Goal: Task Accomplishment & Management: Complete application form

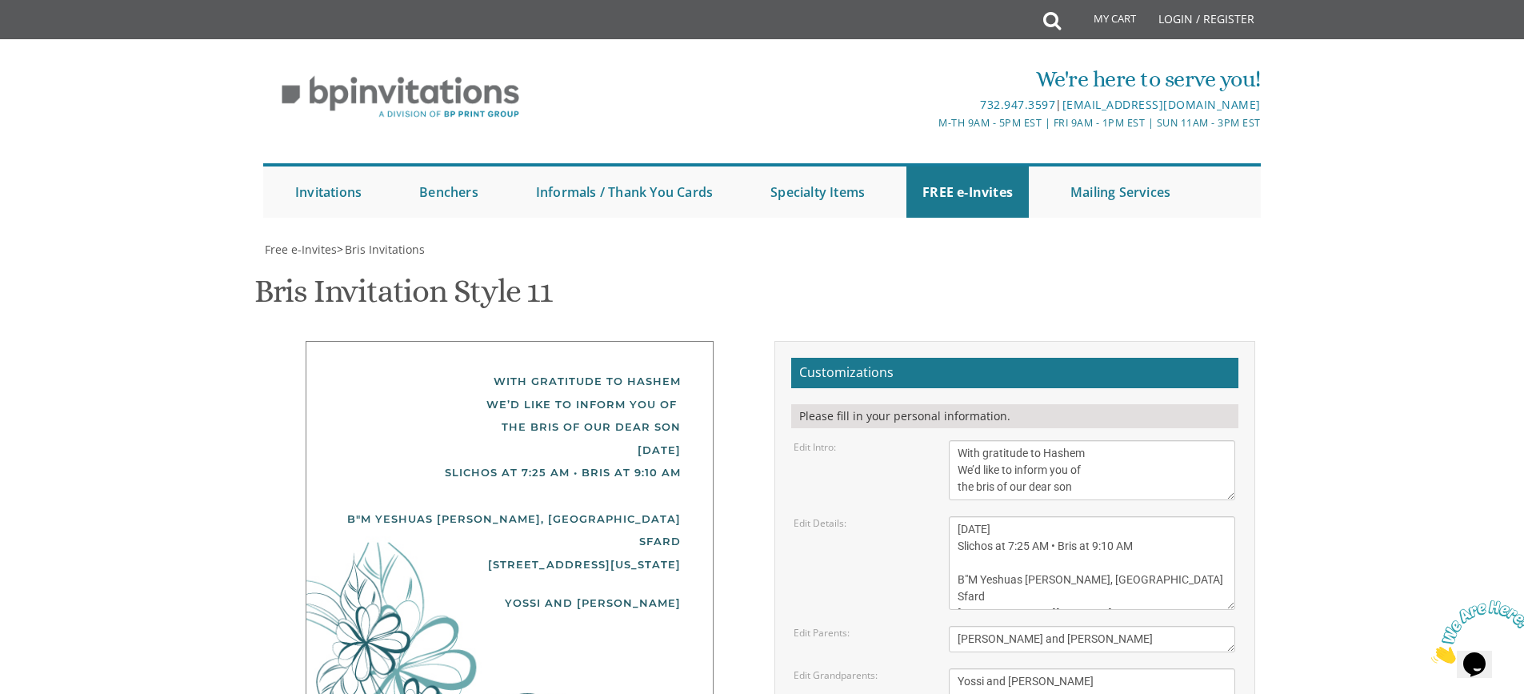
scroll to position [34, 0]
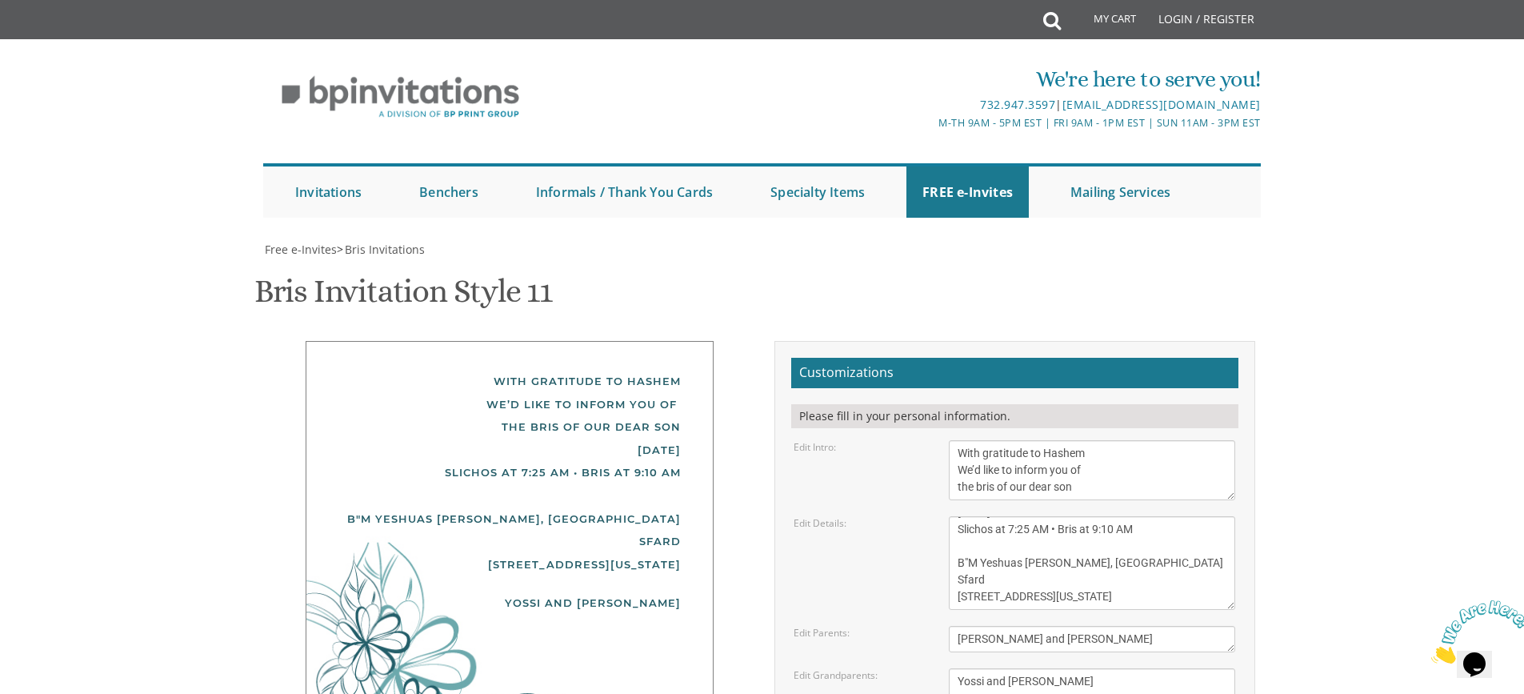
click at [1098, 668] on textarea "[PERSON_NAME] and [PERSON_NAME] [PERSON_NAME] and [PERSON_NAME]" at bounding box center [1092, 689] width 286 height 43
drag, startPoint x: 978, startPoint y: 522, endPoint x: 949, endPoint y: 521, distance: 28.8
click at [949, 668] on textarea "[PERSON_NAME] and [PERSON_NAME] [PERSON_NAME] and [PERSON_NAME]" at bounding box center [1092, 689] width 286 height 43
drag, startPoint x: 954, startPoint y: 608, endPoint x: 786, endPoint y: 605, distance: 168.0
click at [786, 605] on div "Customizations Please fill in your personal information. Edit Intro: With grati…" at bounding box center [1014, 611] width 481 height 540
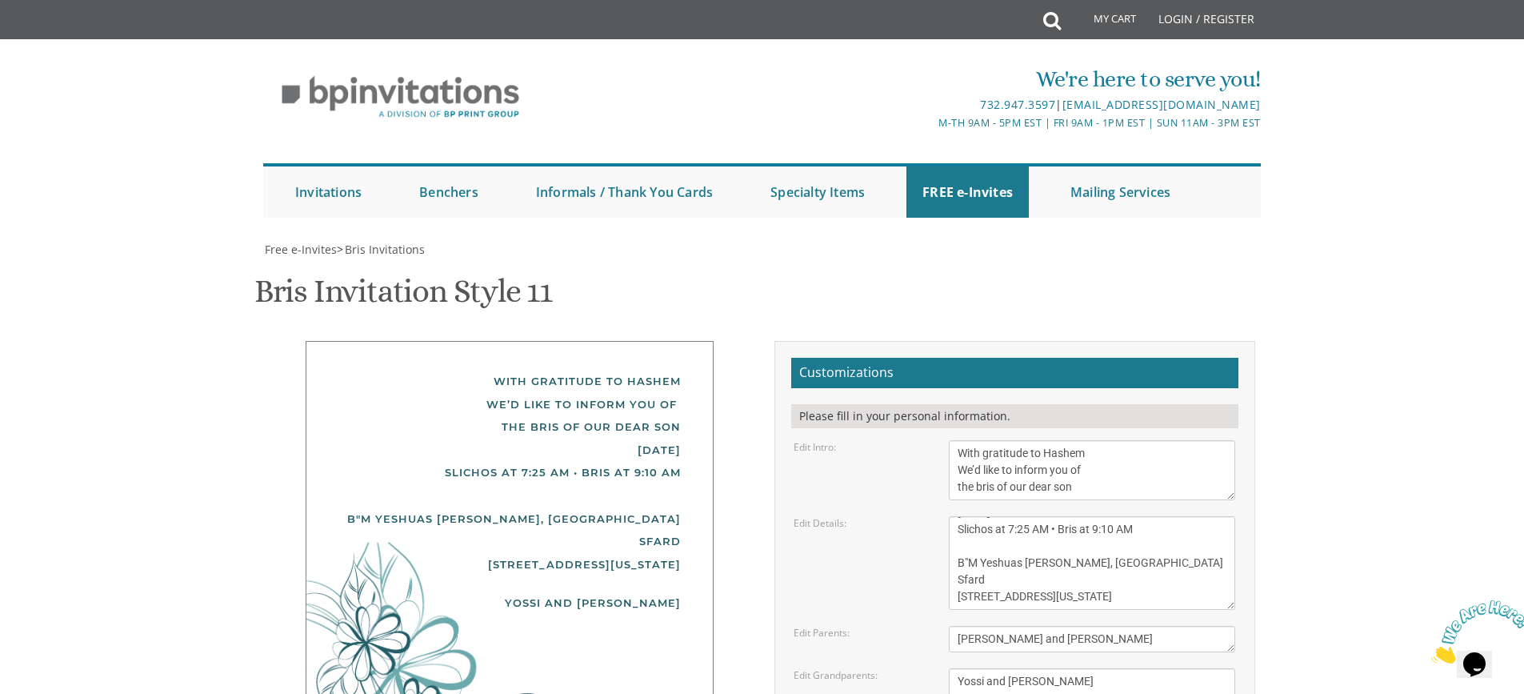
click at [1146, 516] on textarea "Sunday, December 15th Shacharis at 7:00 am • Bris at 7:45 AM Khal Zichron Yaako…" at bounding box center [1092, 563] width 286 height 94
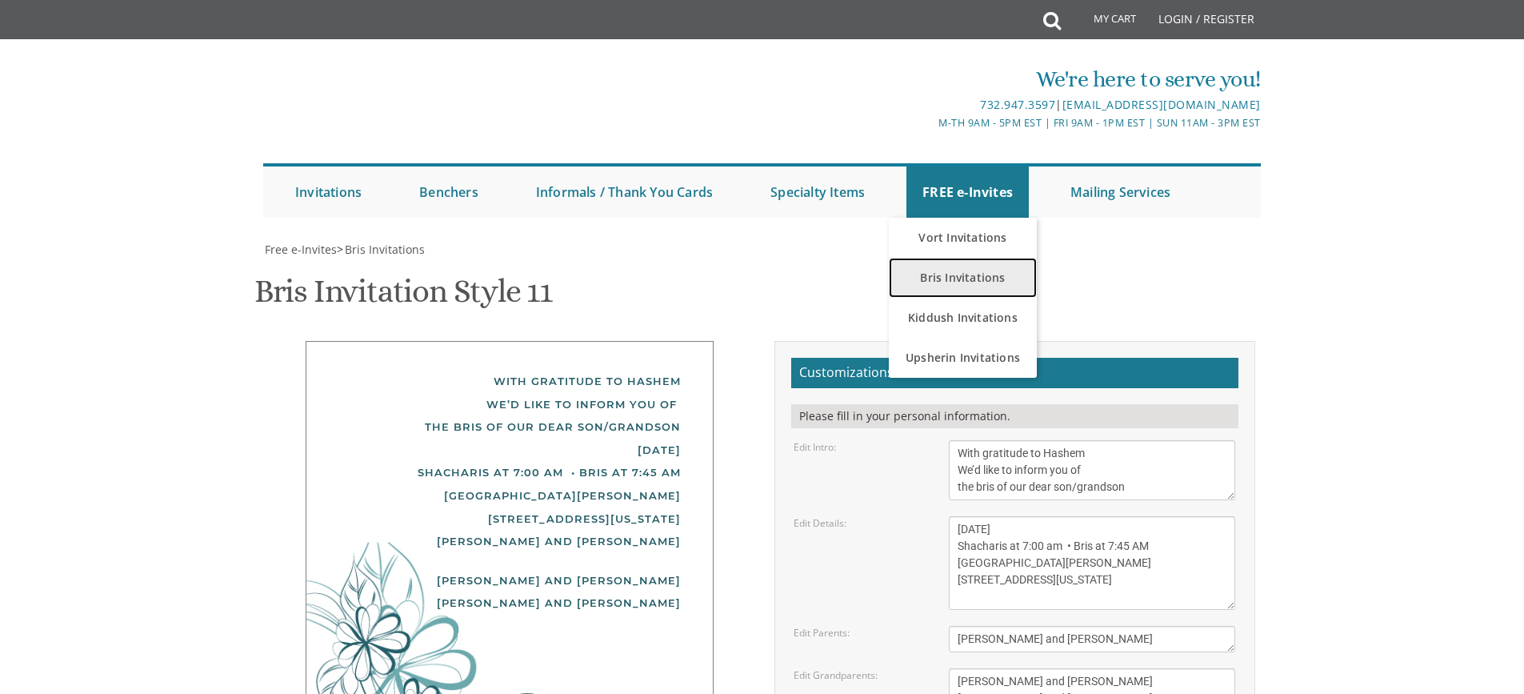
click at [967, 278] on link "Bris Invitations" at bounding box center [963, 278] width 148 height 40
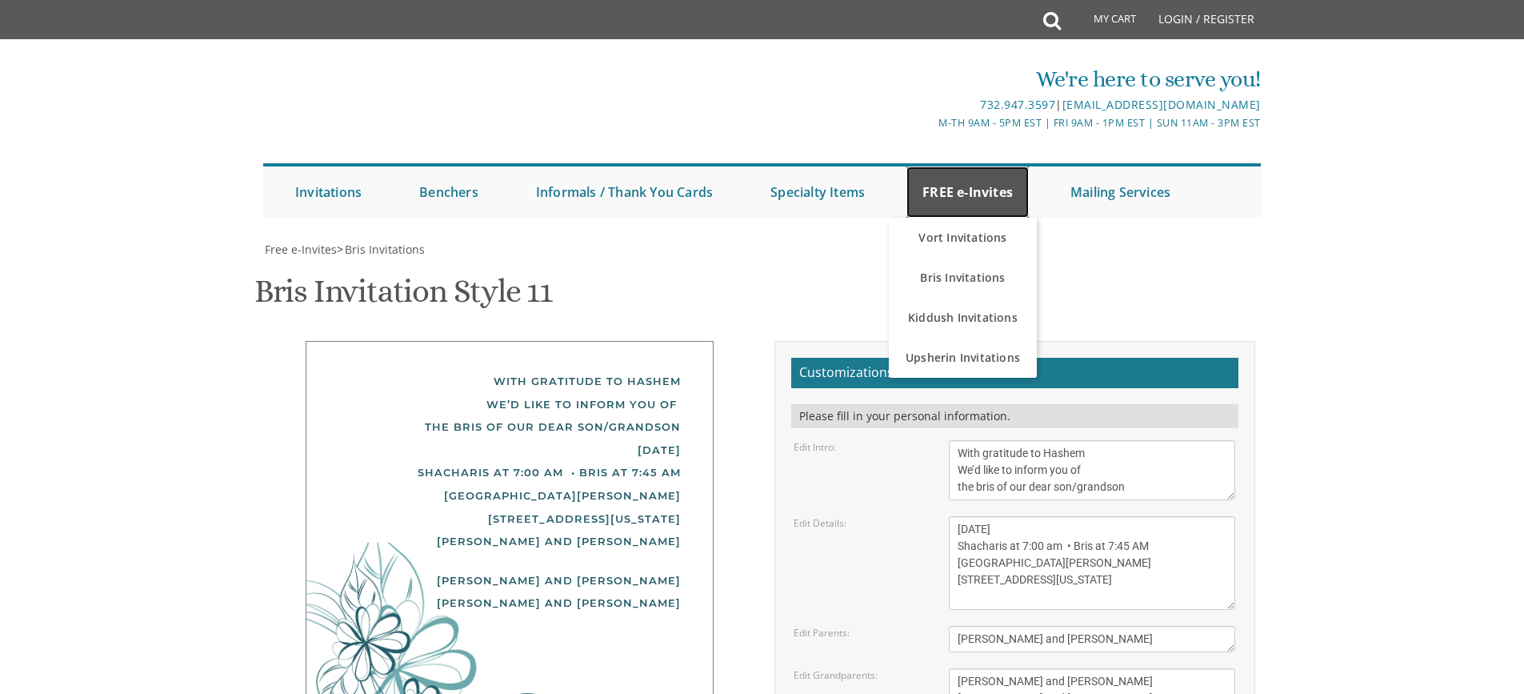
click at [960, 198] on link "FREE e-Invites" at bounding box center [967, 191] width 122 height 51
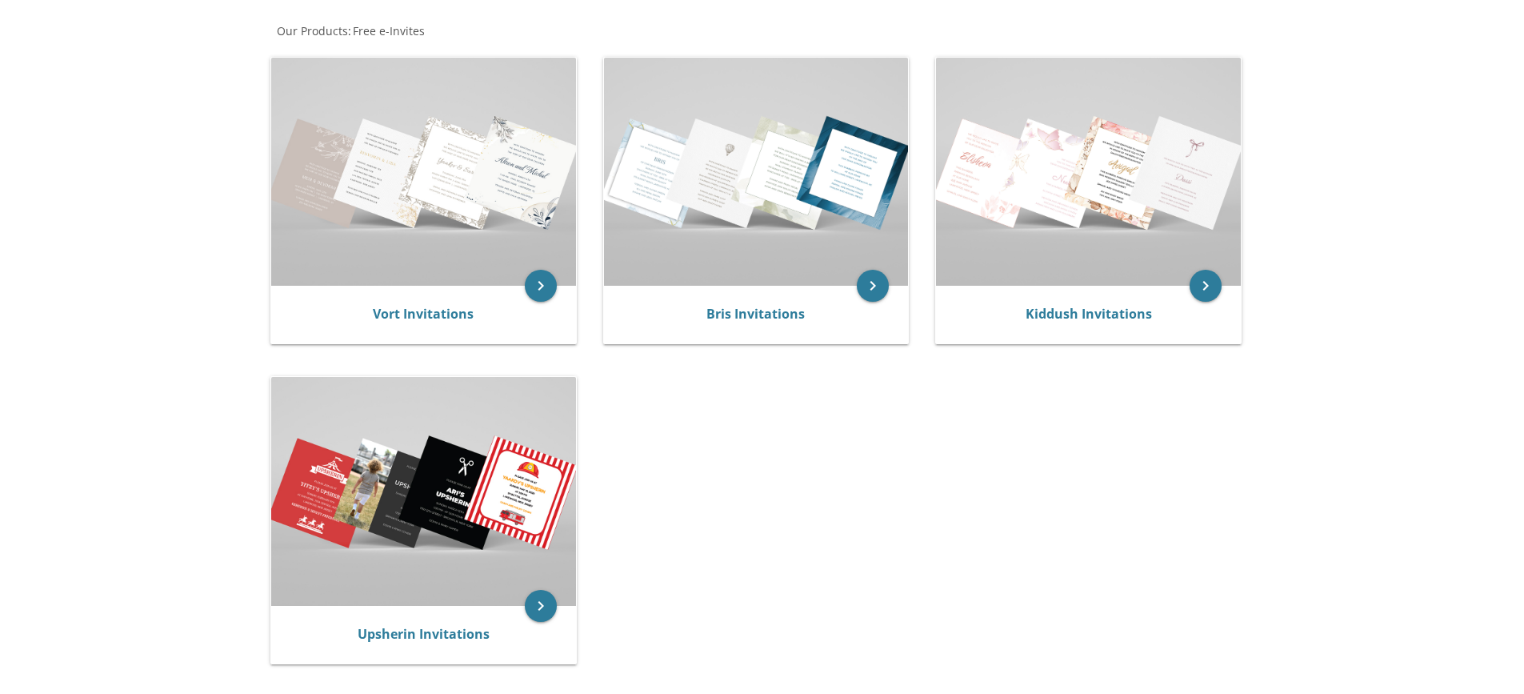
scroll to position [400, 0]
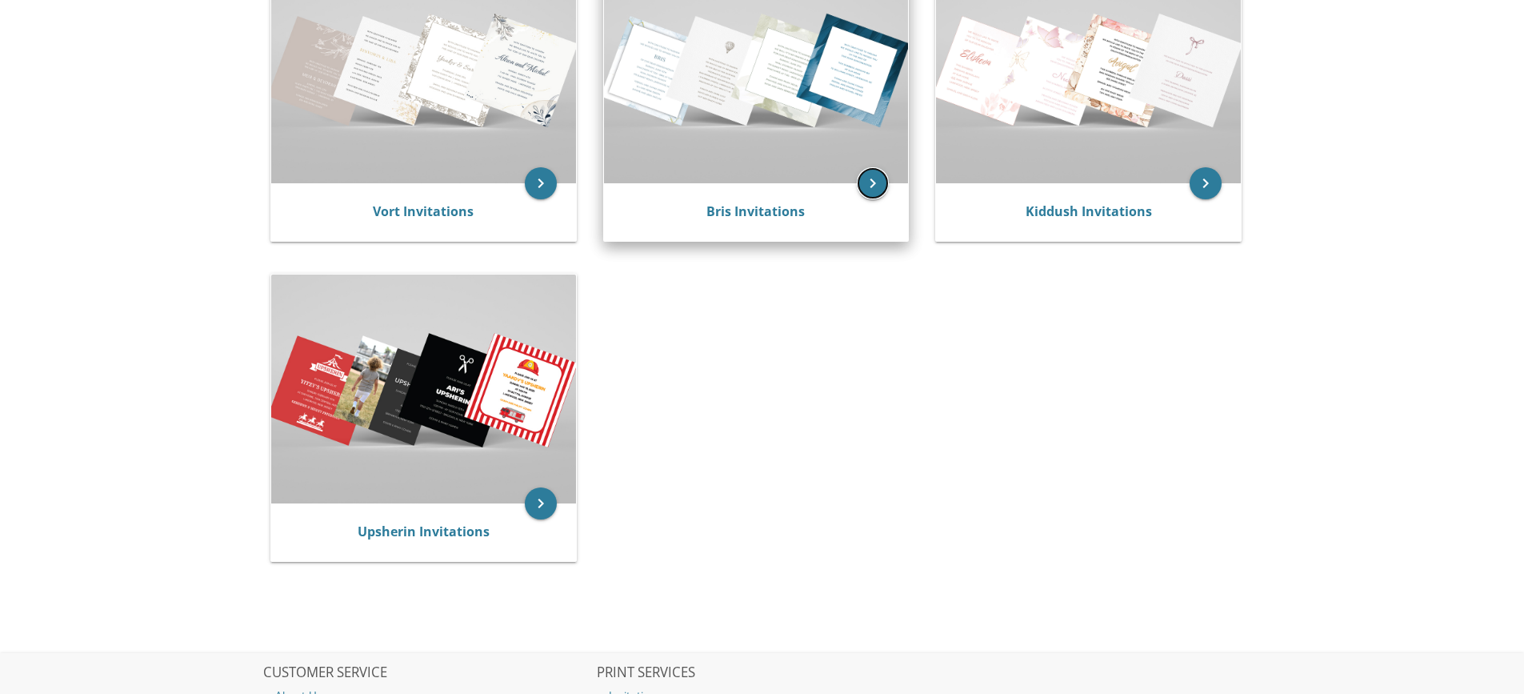
click at [879, 191] on icon "keyboard_arrow_right" at bounding box center [873, 183] width 32 height 32
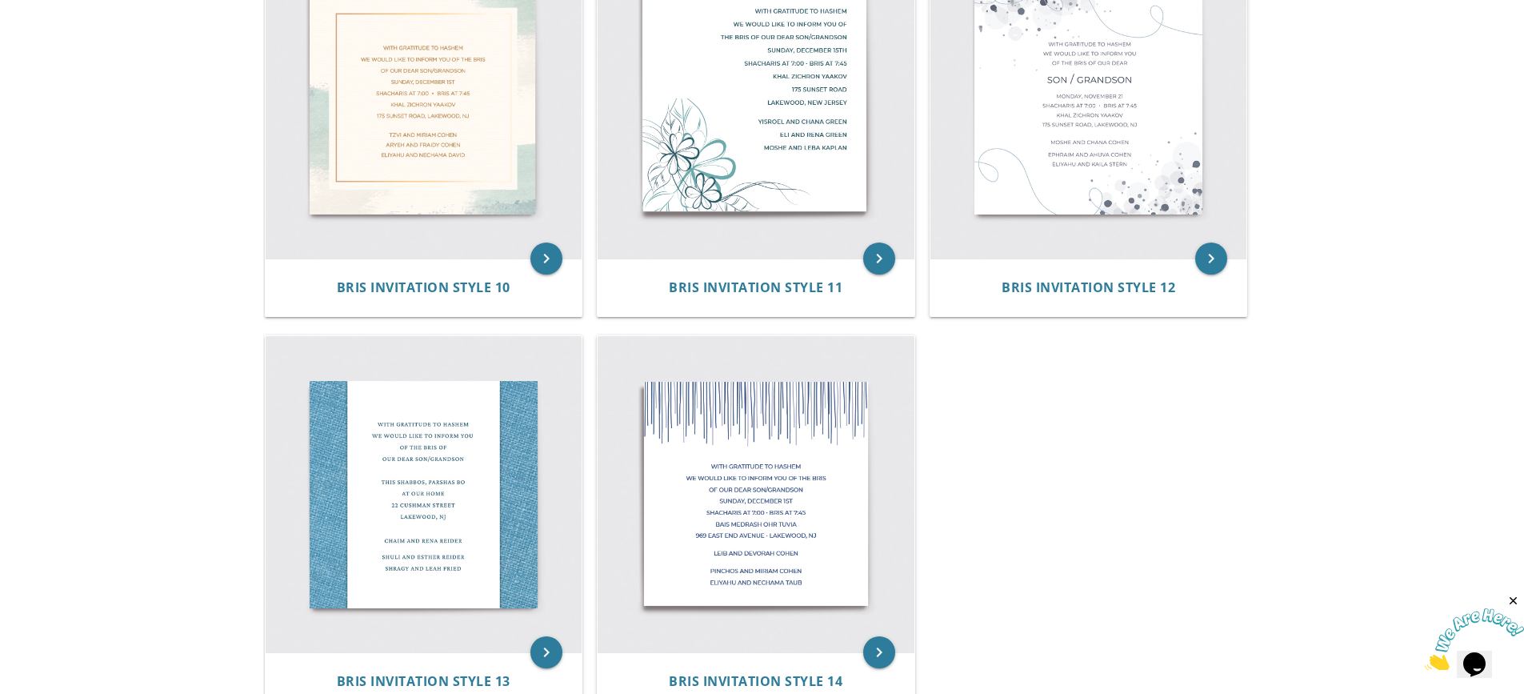
scroll to position [1680, 0]
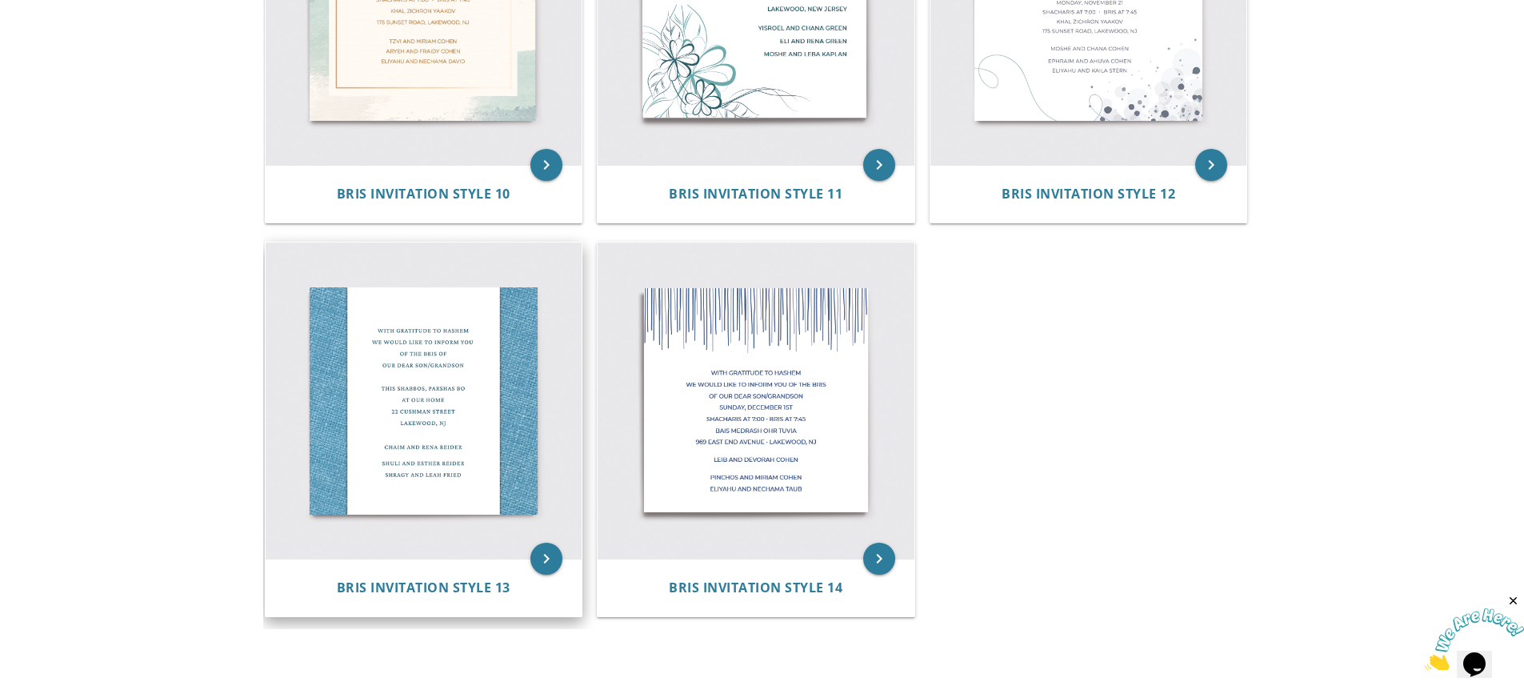
click at [456, 390] on img at bounding box center [424, 400] width 317 height 317
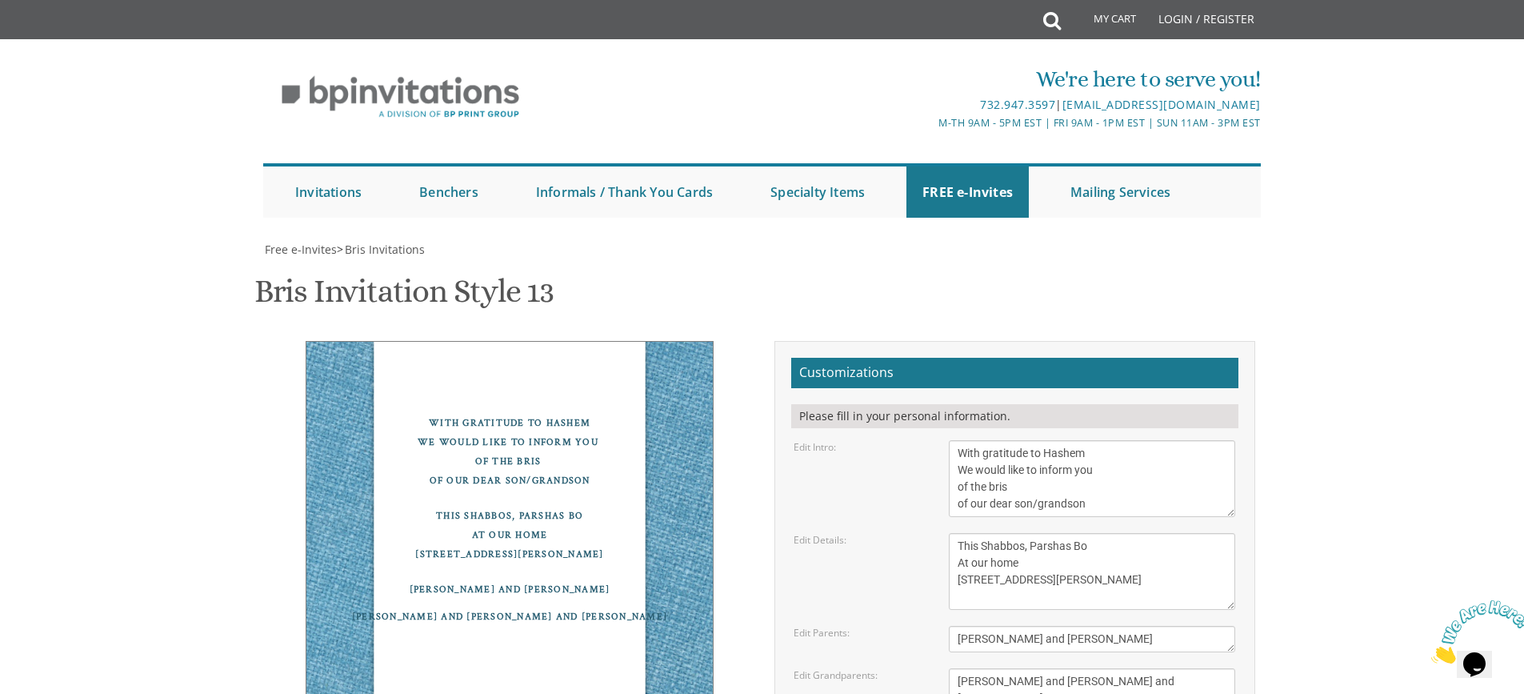
scroll to position [80, 0]
click at [1058, 440] on textarea "With gratitude to Hashem We would like to inform you of the bris of our dear so…" at bounding box center [1092, 478] width 286 height 77
drag, startPoint x: 968, startPoint y: 407, endPoint x: 957, endPoint y: 408, distance: 11.2
click at [957, 440] on textarea "With gratitude to Hashem We would like to inform you of the bris of our dear so…" at bounding box center [1092, 478] width 286 height 77
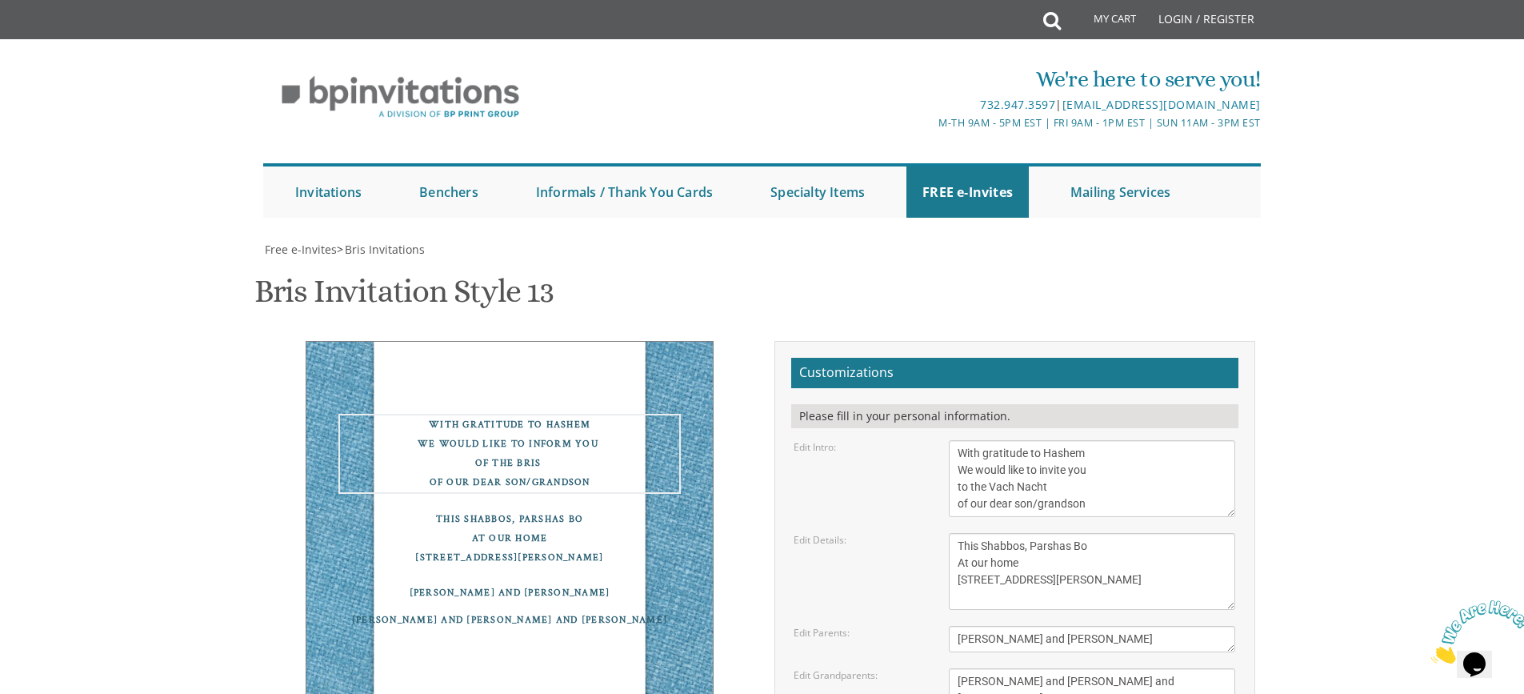
drag, startPoint x: 1093, startPoint y: 425, endPoint x: 1035, endPoint y: 426, distance: 57.6
click at [1035, 440] on textarea "With gratitude to Hashem We would like to inform you of the bris of our dear so…" at bounding box center [1092, 478] width 286 height 77
type textarea "With gratitude to Hashem We would like to invite you to the Vach Nacht of our d…"
drag, startPoint x: 978, startPoint y: 386, endPoint x: 951, endPoint y: 386, distance: 26.4
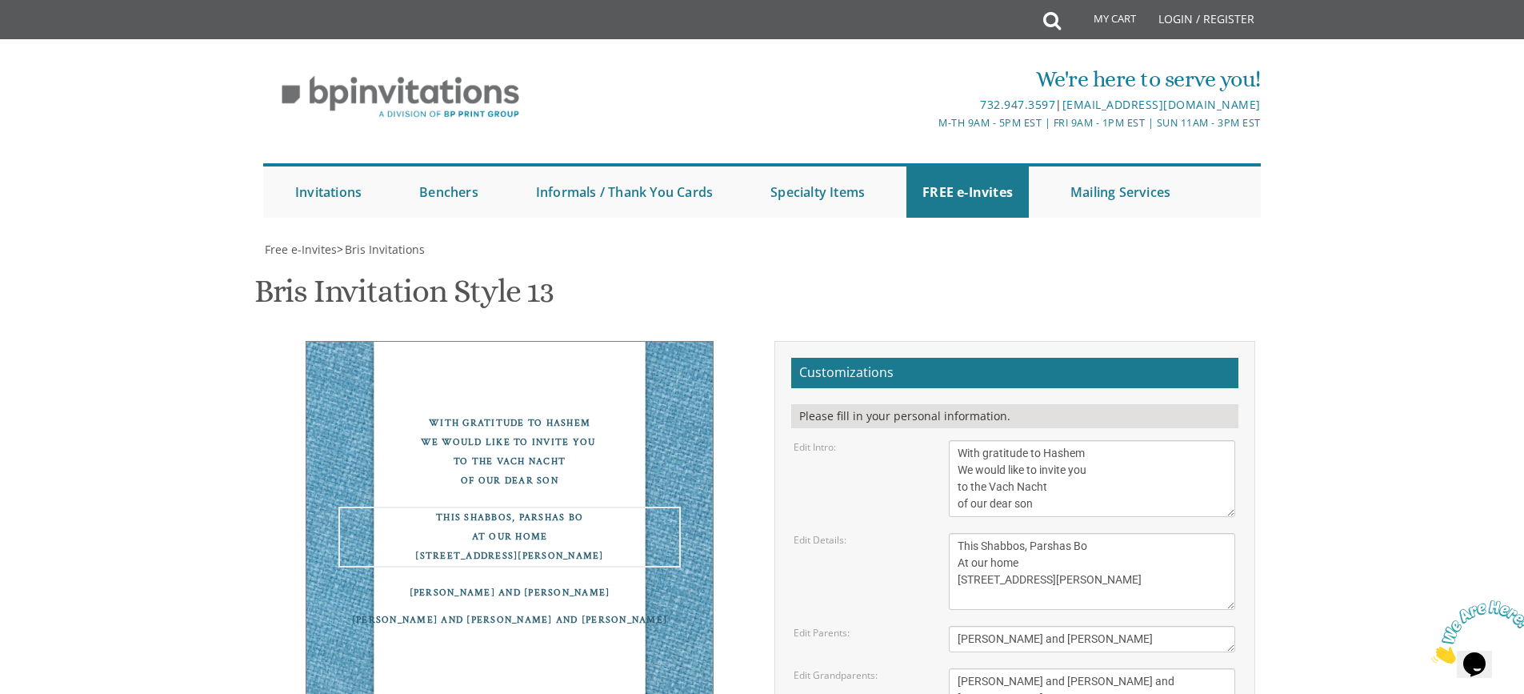
click at [951, 533] on textarea "This Shabbos, Parshas Bo At our home 22 Cushman Street Lakewood, NJ" at bounding box center [1092, 571] width 286 height 77
drag, startPoint x: 1058, startPoint y: 420, endPoint x: 954, endPoint y: 422, distance: 104.0
click at [954, 533] on textarea "This Shabbos, Parshas Bo At our home 22 Cushman Street Lakewood, NJ" at bounding box center [1092, 571] width 286 height 77
type textarea "Motzai Shabbos At our home 977 Claire Drive Lakewood, NJ"
drag, startPoint x: 1042, startPoint y: 532, endPoint x: 951, endPoint y: 518, distance: 91.5
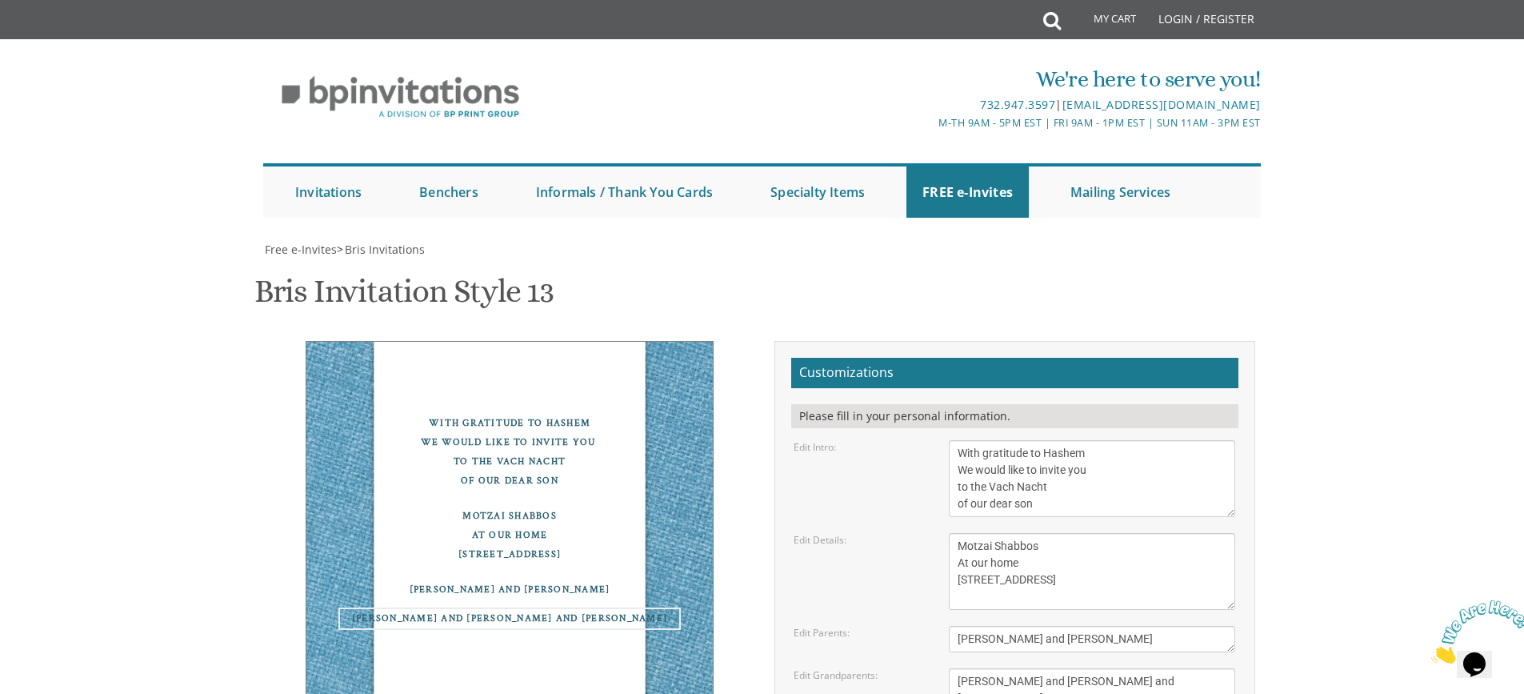
click at [951, 668] on textarea "Shuli and Esther Reider Shragy and Leah Fried" at bounding box center [1092, 689] width 286 height 43
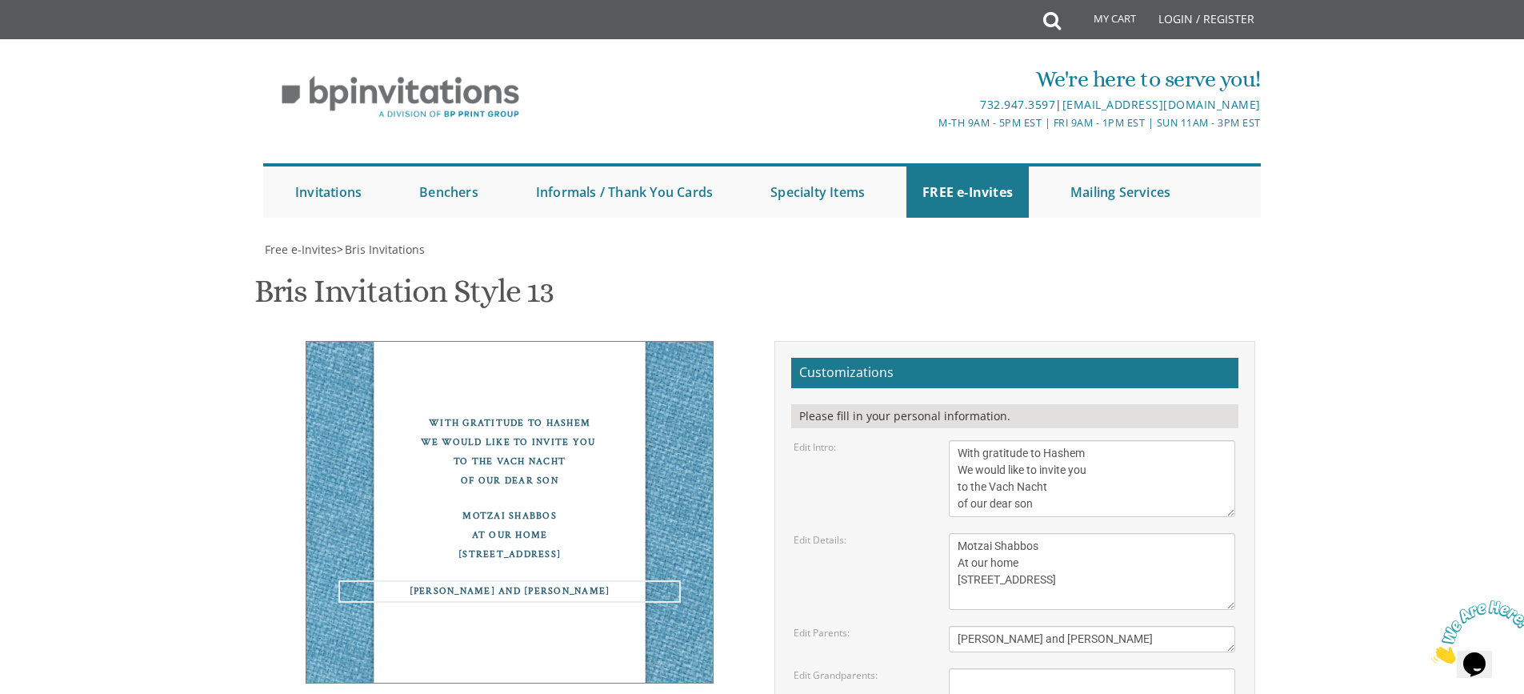
drag, startPoint x: 1082, startPoint y: 481, endPoint x: 928, endPoint y: 466, distance: 155.1
click at [928, 626] on div "Edit Parents: Chaim and Rena Reider" at bounding box center [1015, 639] width 466 height 26
click at [1062, 668] on textarea "Shuli and Esther Reider Shragy and Leah Fried" at bounding box center [1092, 689] width 286 height 43
paste textarea "Yossi and [PERSON_NAME]"
type textarea "Yossi and [PERSON_NAME]"
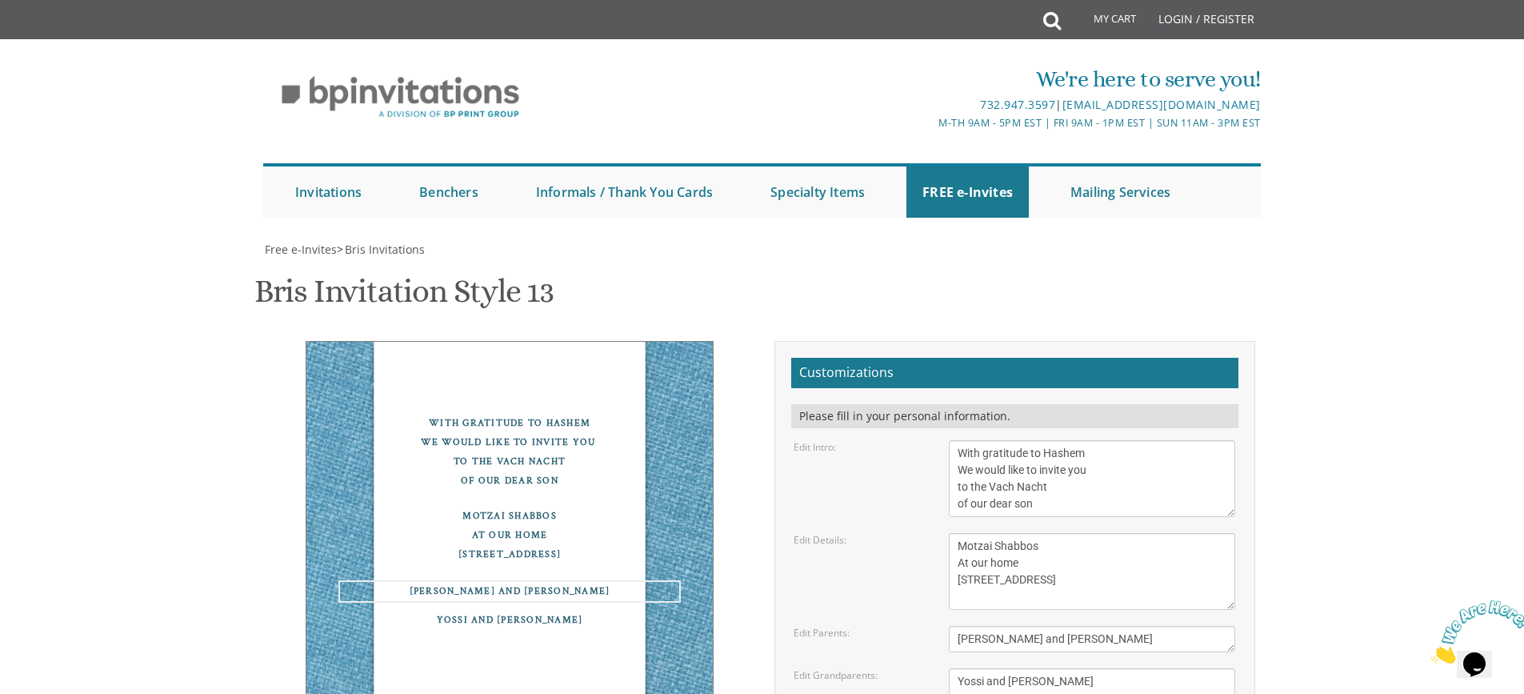
drag, startPoint x: 1092, startPoint y: 475, endPoint x: 942, endPoint y: 480, distance: 150.5
click at [942, 626] on div "Chaim and Rena Reider" at bounding box center [1092, 639] width 310 height 26
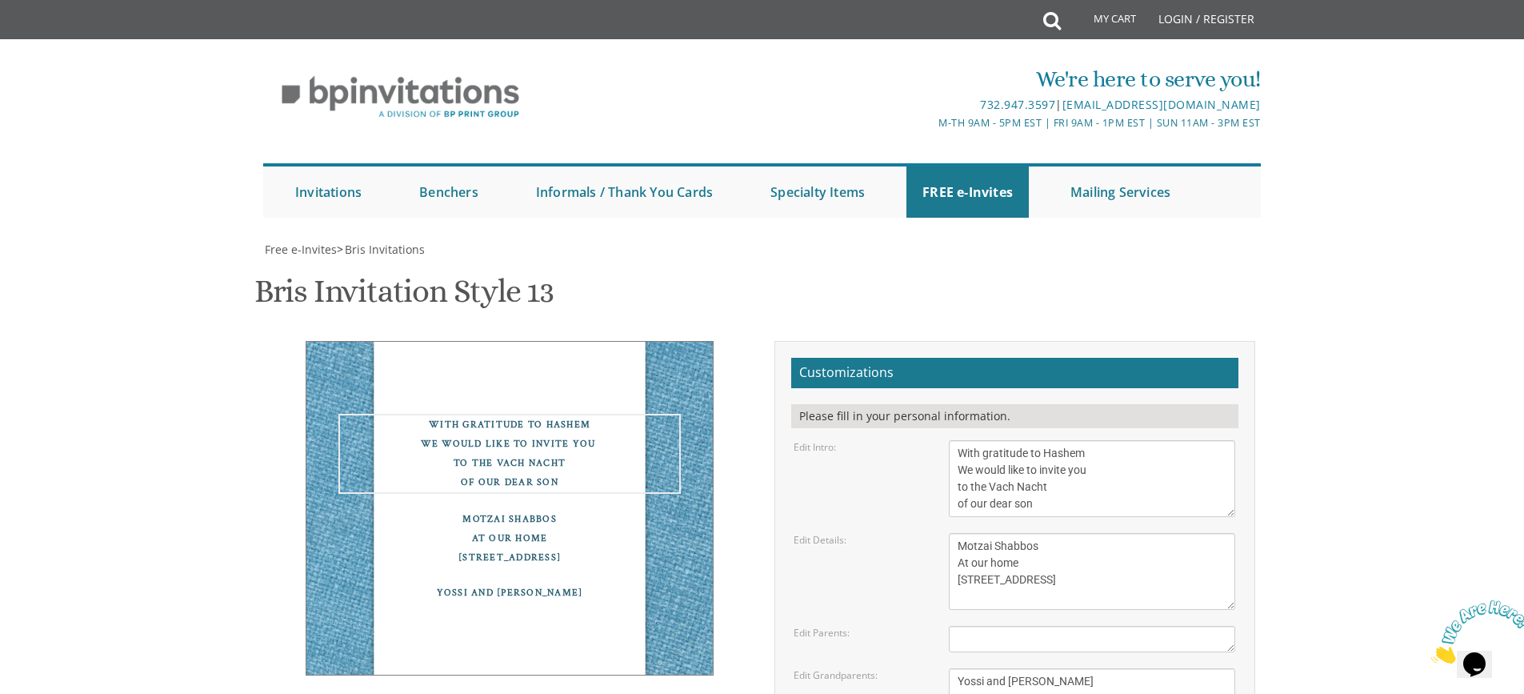
click at [1130, 440] on textarea "With gratitude to Hashem We would like to inform you of the bris of our dear so…" at bounding box center [1092, 478] width 286 height 77
click at [1067, 533] on textarea "This Shabbos, Parshas Bo At our home 22 Cushman Street Lakewood, NJ" at bounding box center [1092, 571] width 286 height 77
click at [989, 626] on textarea "Chaim and Rena Reider" at bounding box center [1092, 639] width 286 height 26
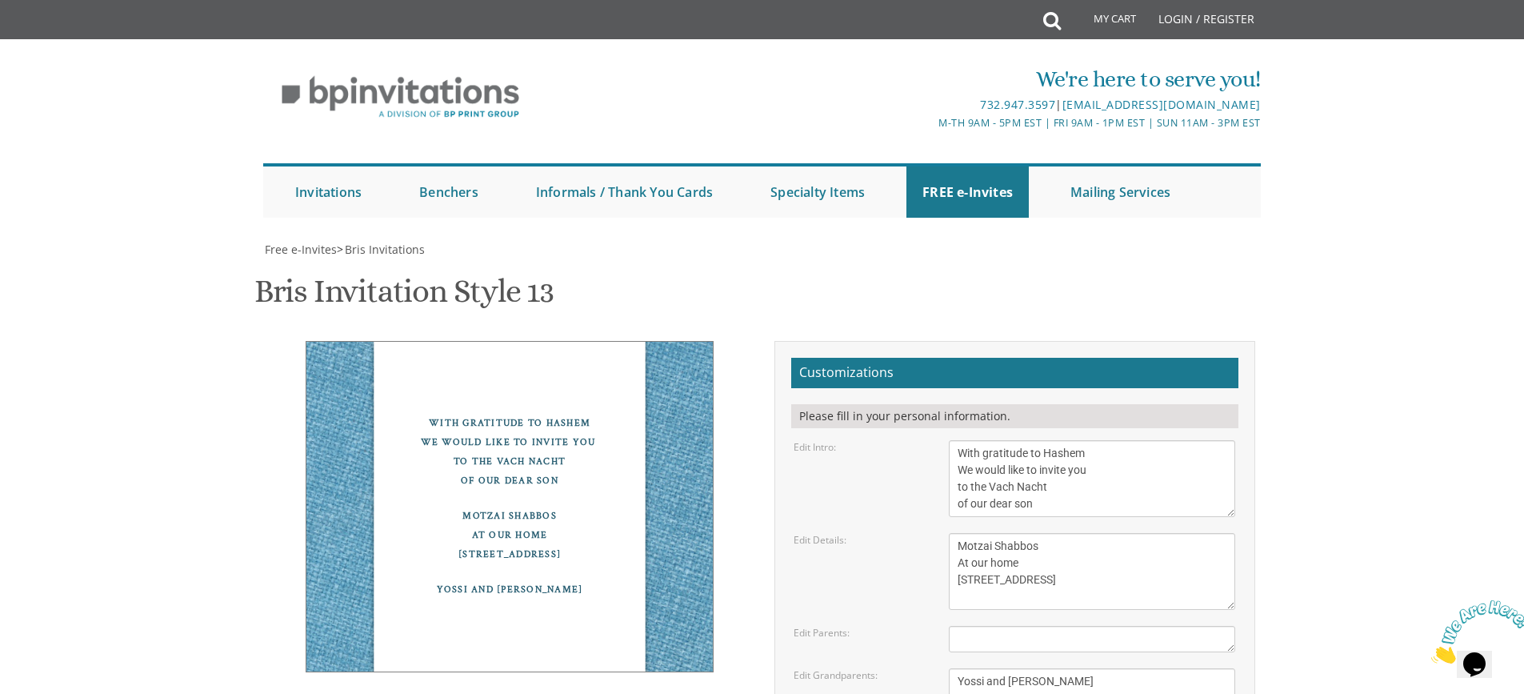
paste input "vuss0123@yahoo.com"
type input "vuss0123@yahoo.com"
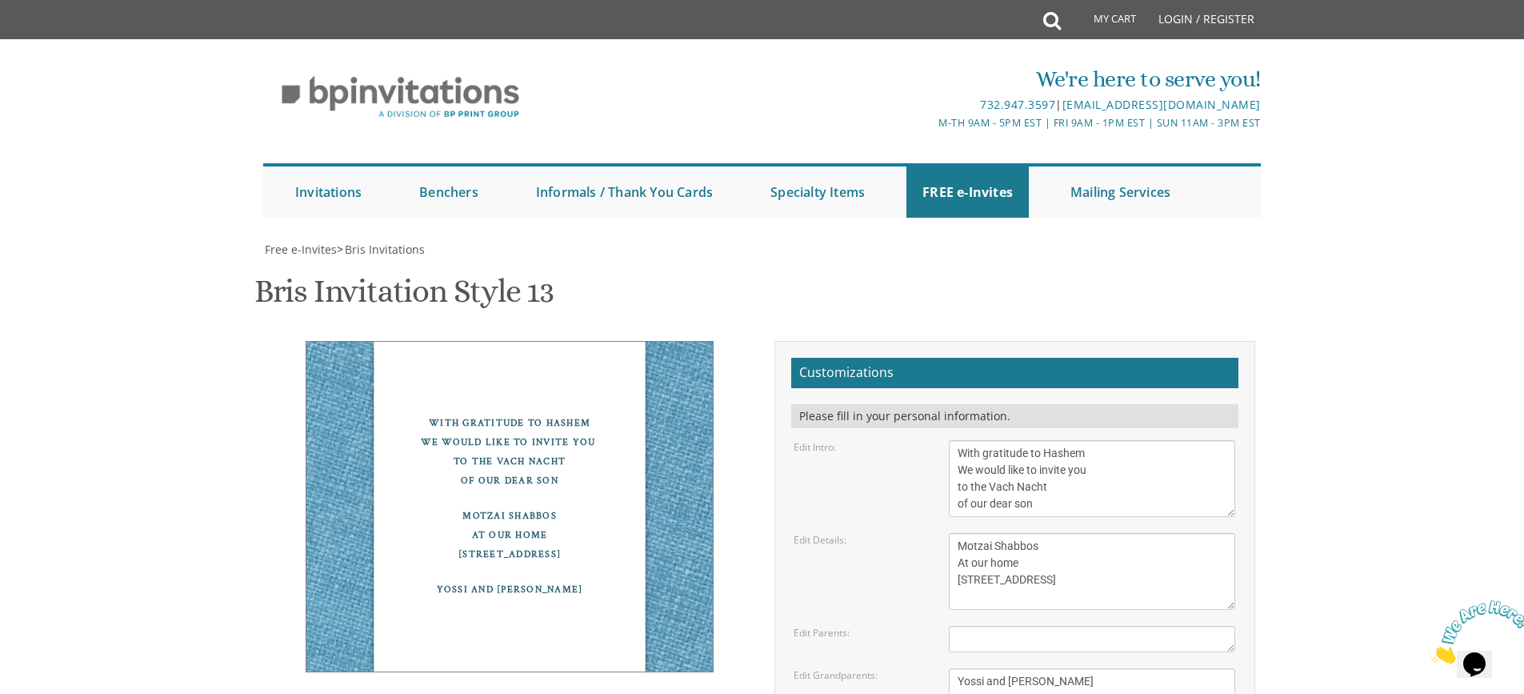
click at [1059, 533] on textarea "This Shabbos, Parshas Bo At our home 22 Cushman Street Lakewood, NJ" at bounding box center [1092, 571] width 286 height 77
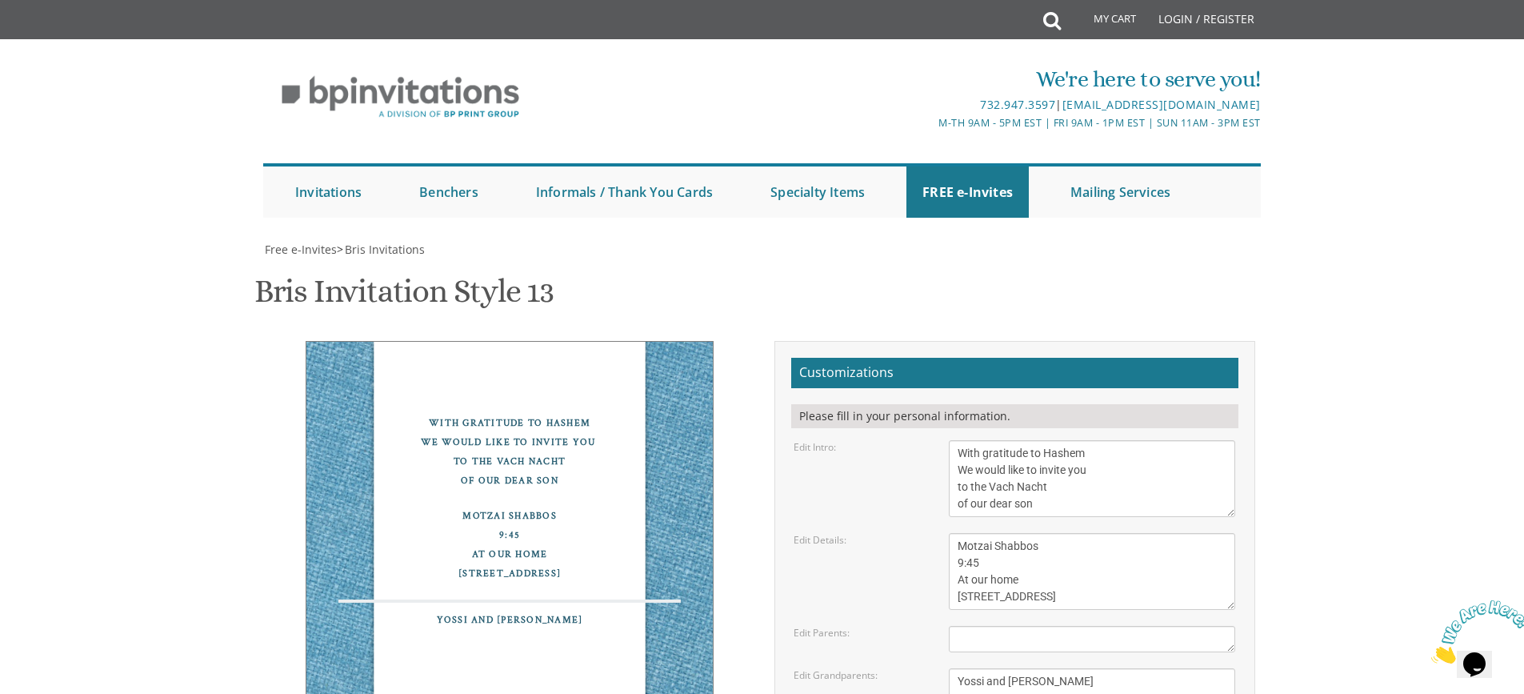
click at [1010, 626] on textarea "Chaim and Rena Reider" at bounding box center [1092, 639] width 286 height 26
click at [959, 533] on textarea "This Shabbos, Parshas Bo At our home 22 Cushman Street Lakewood, NJ" at bounding box center [1092, 571] width 286 height 77
click at [994, 626] on textarea "Chaim and Rena Reider" at bounding box center [1092, 639] width 286 height 26
drag, startPoint x: 979, startPoint y: 304, endPoint x: 955, endPoint y: 304, distance: 24.0
click at [955, 533] on textarea "This Shabbos, Parshas Bo At our home 22 Cushman Street Lakewood, NJ" at bounding box center [1092, 571] width 286 height 77
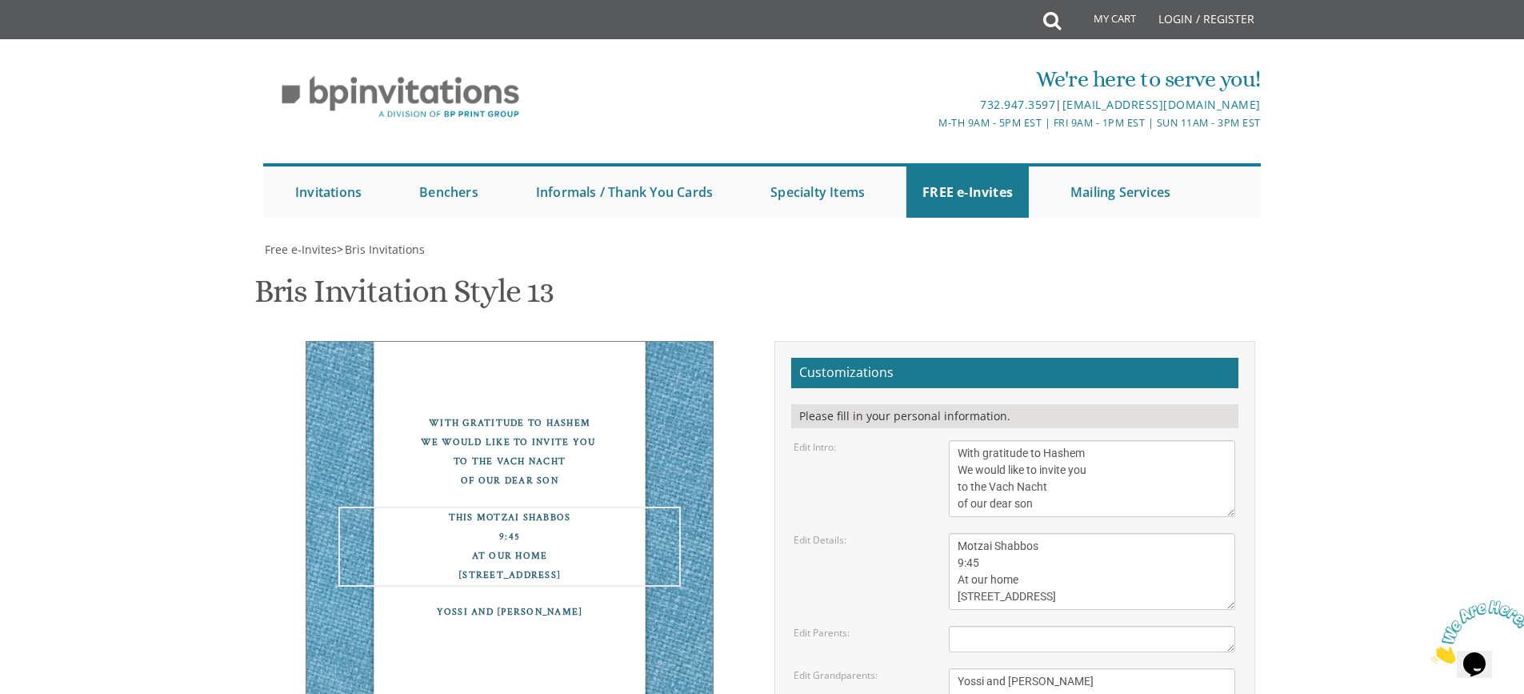
type textarea "Motzai Shabbos 9:45 At our home 977 Claire Drive Lakewood, NJ"
click at [983, 626] on textarea "Chaim and Rena Reider" at bounding box center [1092, 639] width 286 height 26
